Goal: Check status: Check status

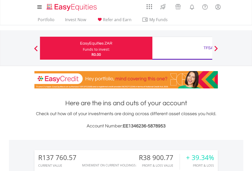
scroll to position [49, 80]
click at [83, 48] on div "Funds to invest:" at bounding box center [96, 49] width 27 height 5
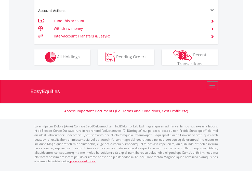
scroll to position [454, 0]
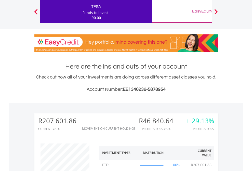
click at [182, 11] on div "EasyEquities GBP" at bounding box center [208, 11] width 106 height 7
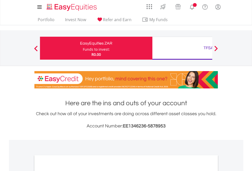
scroll to position [306, 0]
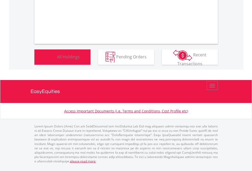
click at [57, 59] on span "All Holdings" at bounding box center [68, 57] width 23 height 6
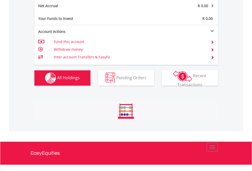
scroll to position [576, 0]
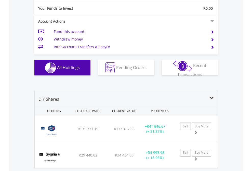
scroll to position [566, 0]
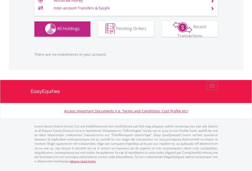
scroll to position [49, 80]
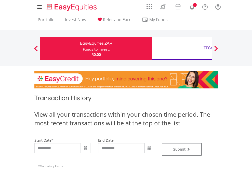
type input "**********"
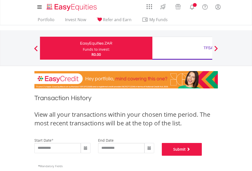
click at [202, 155] on button "Submit" at bounding box center [182, 149] width 40 height 13
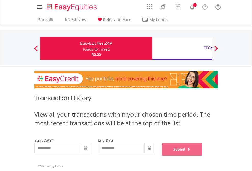
scroll to position [206, 0]
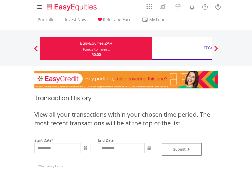
click at [182, 48] on div "TFSA" at bounding box center [208, 47] width 106 height 7
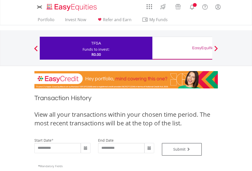
type input "**********"
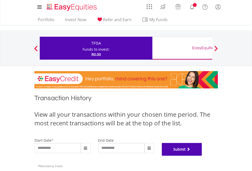
click at [202, 155] on button "Submit" at bounding box center [182, 149] width 40 height 13
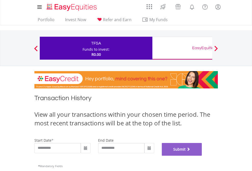
scroll to position [206, 0]
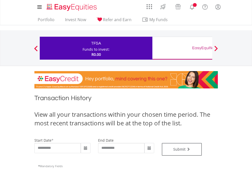
click at [182, 48] on div "EasyEquities GBP" at bounding box center [208, 47] width 106 height 7
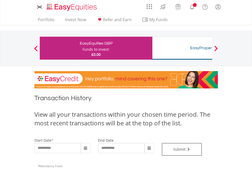
type input "**********"
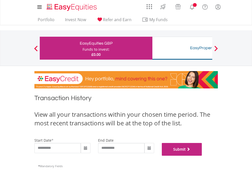
click at [202, 155] on button "Submit" at bounding box center [182, 149] width 40 height 13
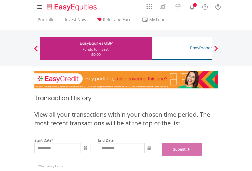
scroll to position [206, 0]
